Goal: Information Seeking & Learning: Learn about a topic

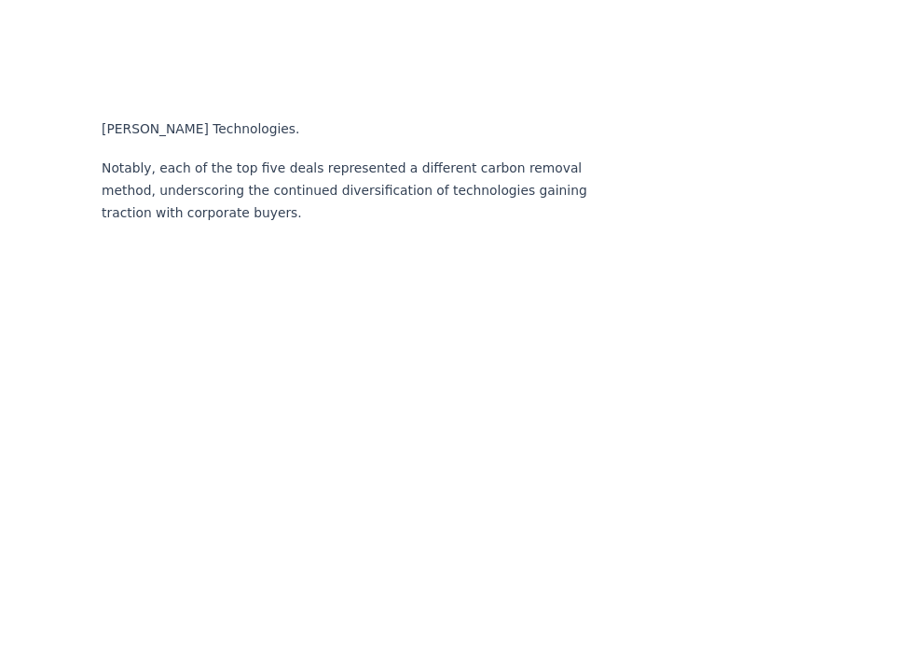
scroll to position [5227, 0]
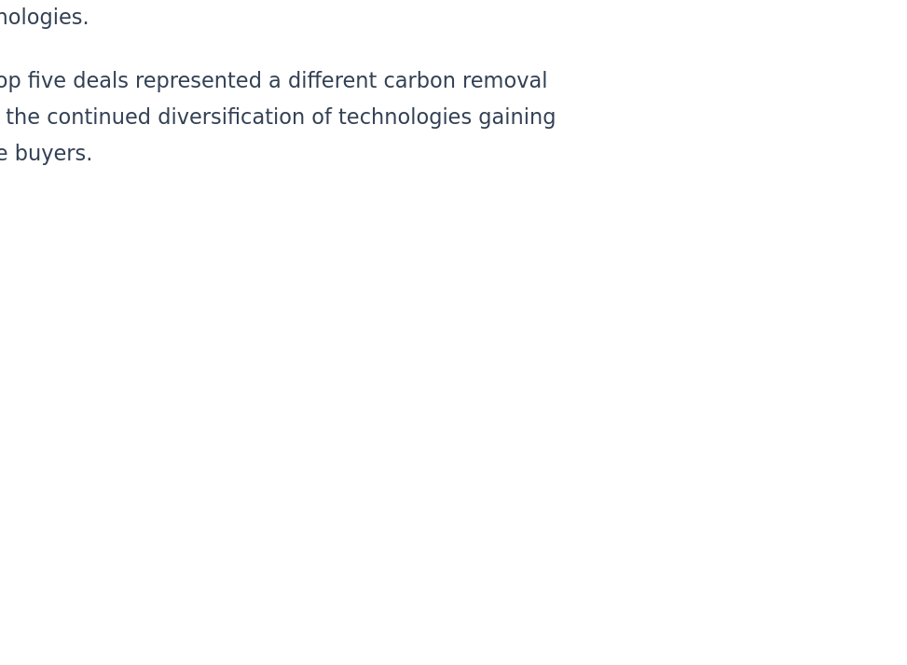
click at [707, 475] on article "[DATE] 2025 Q1 Durable CDR Market Update - Back at Basecamp Highlights A quiet …" at bounding box center [454, 551] width 716 height 11423
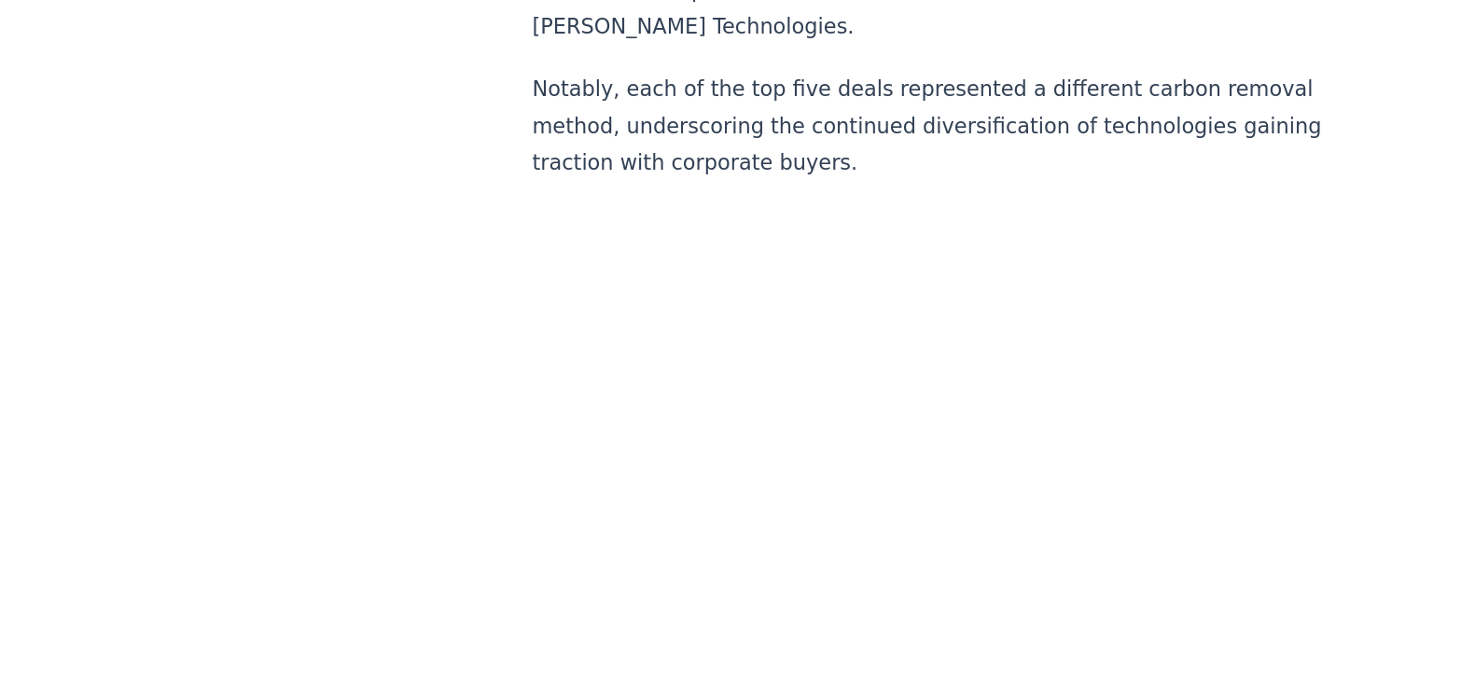
click at [253, 546] on div "[DATE] 2025 Q1 Durable CDR Market Update - Back at Basecamp Highlights A quiet …" at bounding box center [738, 550] width 1306 height 11423
click at [302, 469] on div "[DATE] 2025 Q1 Durable CDR Market Update - Back at Basecamp Highlights A quiet …" at bounding box center [738, 550] width 1306 height 11423
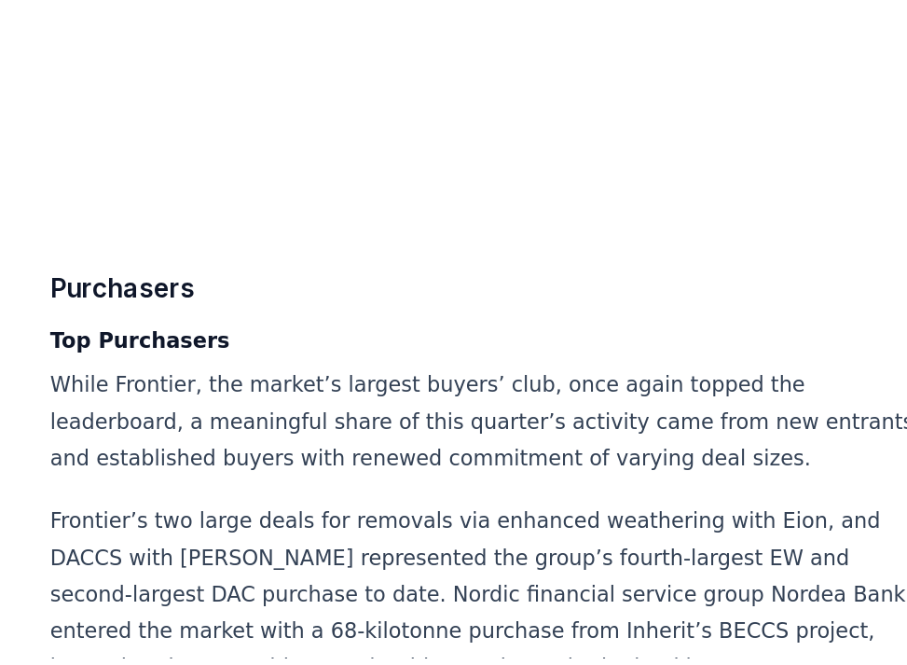
scroll to position [5674, 0]
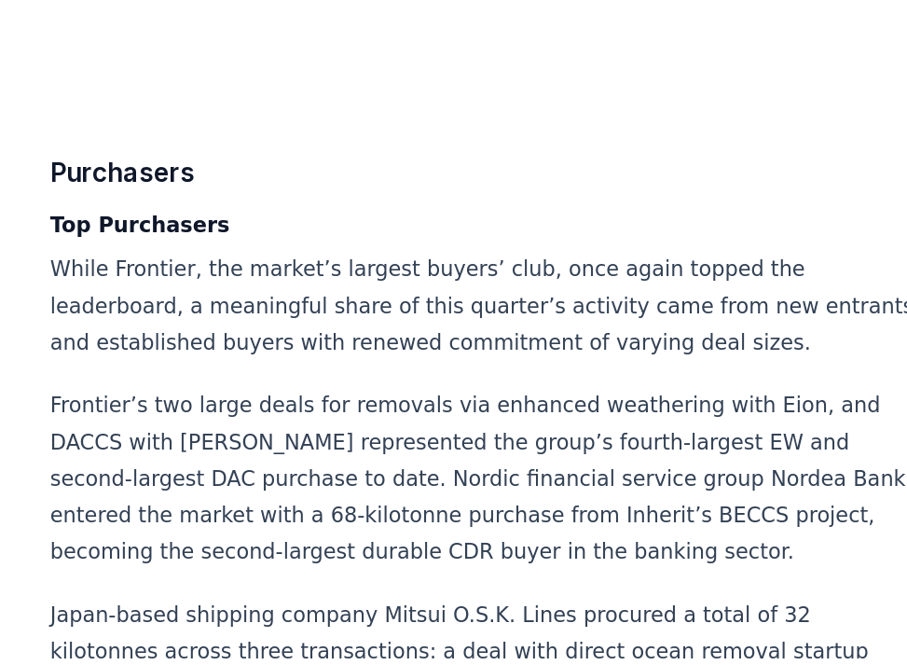
click at [417, 422] on div "Highlights A quiet start to the year: Q1 2025 was the lowest-volume quarter sin…" at bounding box center [404, 179] width 617 height 11236
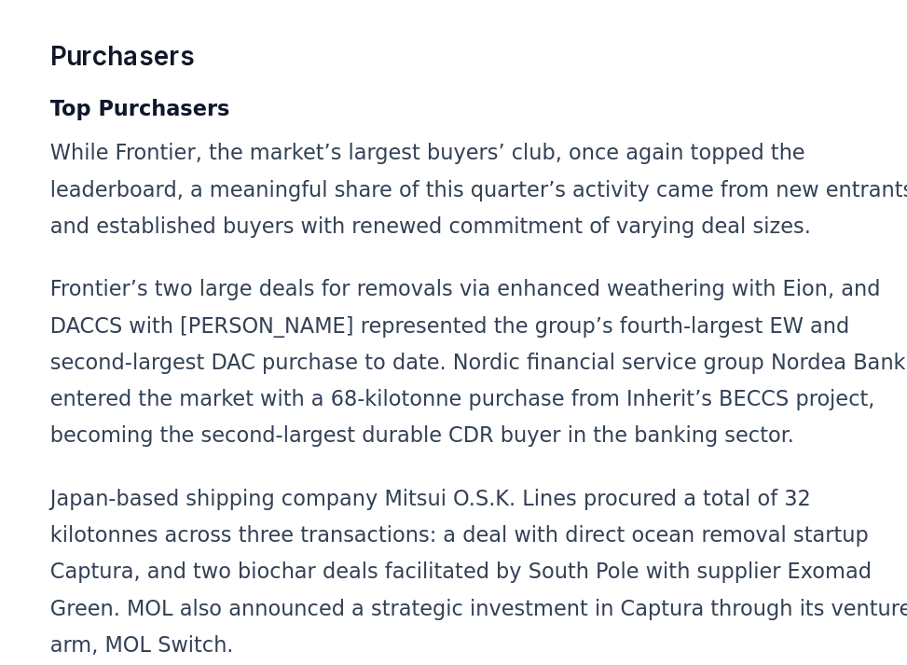
scroll to position [5840, 0]
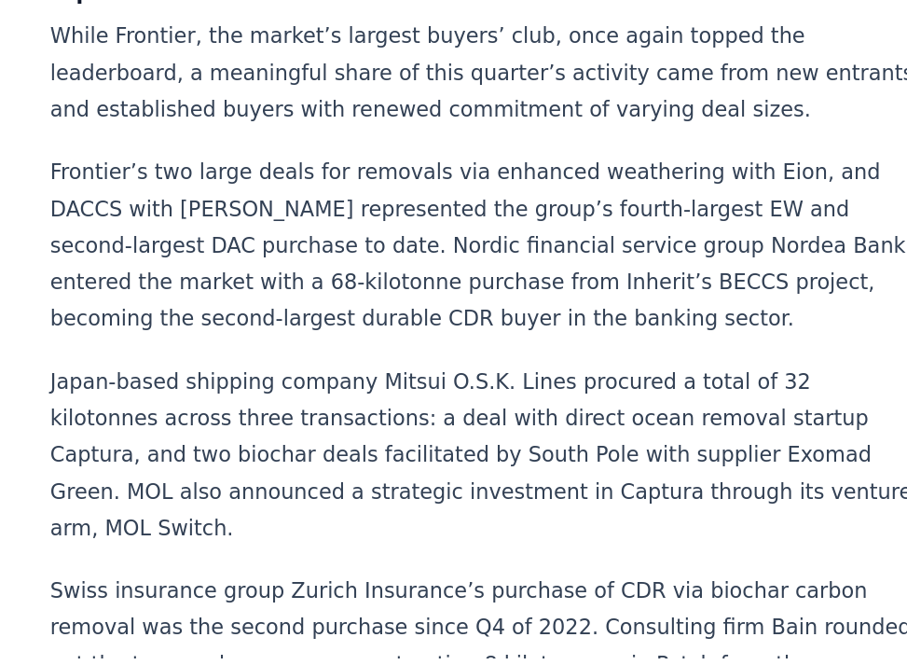
click at [339, 356] on p "Frontier’s two large deals for removals via enhanced weathering with Eion, and …" at bounding box center [404, 371] width 617 height 131
click at [378, 532] on p "Japan-based shipping company Mitsui O.S.K. Lines procured a total of 32 kiloton…" at bounding box center [404, 520] width 617 height 131
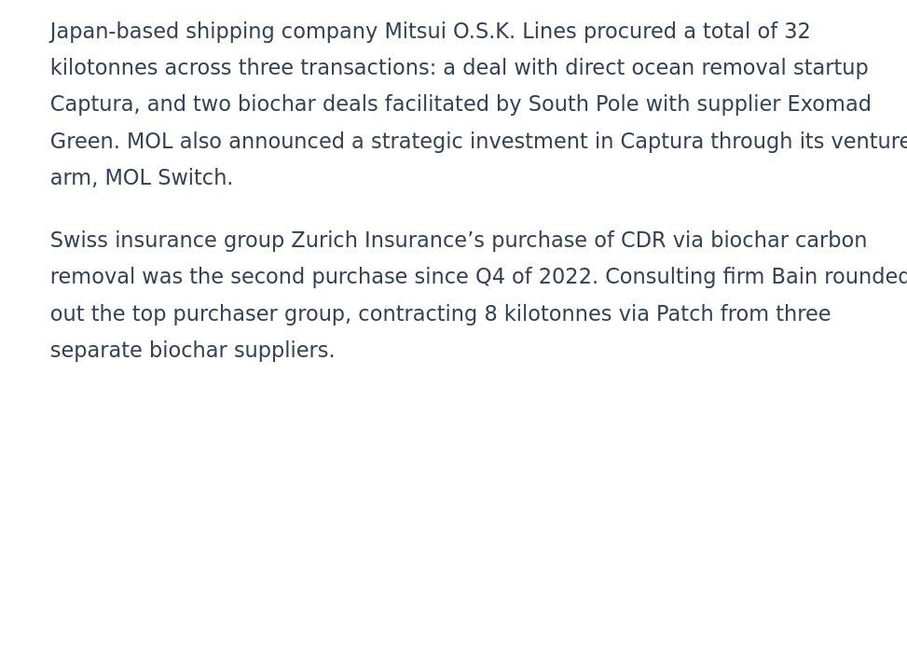
scroll to position [6173, 0]
